Goal: Find specific page/section: Find specific page/section

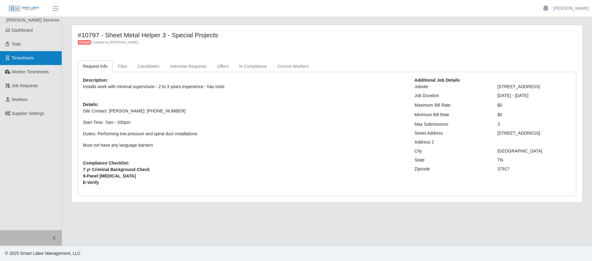
click at [34, 60] on span "Timesheets" at bounding box center [23, 57] width 22 height 5
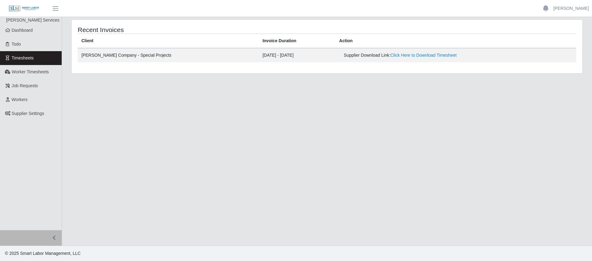
click at [249, 133] on main "Recent Invoices Client Invoice Duration Action Lee Company - Special Projects 0…" at bounding box center [327, 131] width 530 height 229
click at [42, 73] on span "Worker Timesheets" at bounding box center [30, 71] width 37 height 5
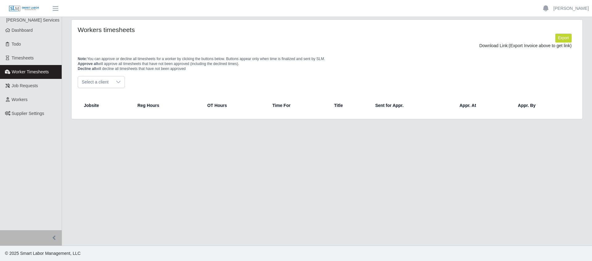
click at [121, 82] on icon at bounding box center [118, 82] width 5 height 5
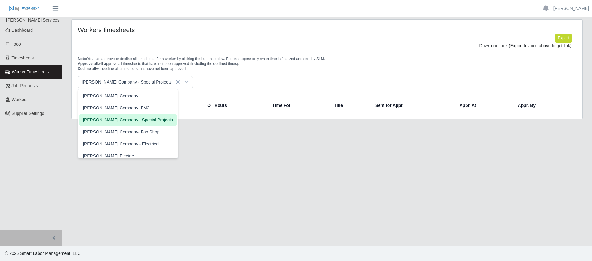
click at [101, 118] on span "[PERSON_NAME] Company - Special Projects" at bounding box center [128, 120] width 90 height 6
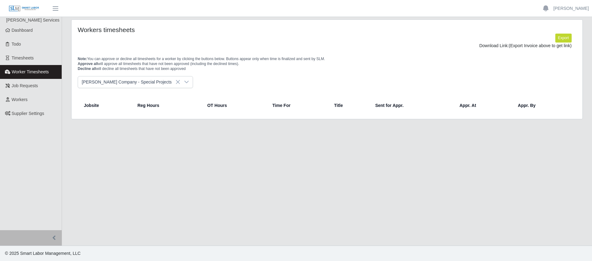
click at [333, 80] on div "[PERSON_NAME] Company - Special Projects" at bounding box center [327, 82] width 499 height 12
click at [34, 57] on span "Timesheets" at bounding box center [23, 57] width 22 height 5
